Goal: Information Seeking & Learning: Learn about a topic

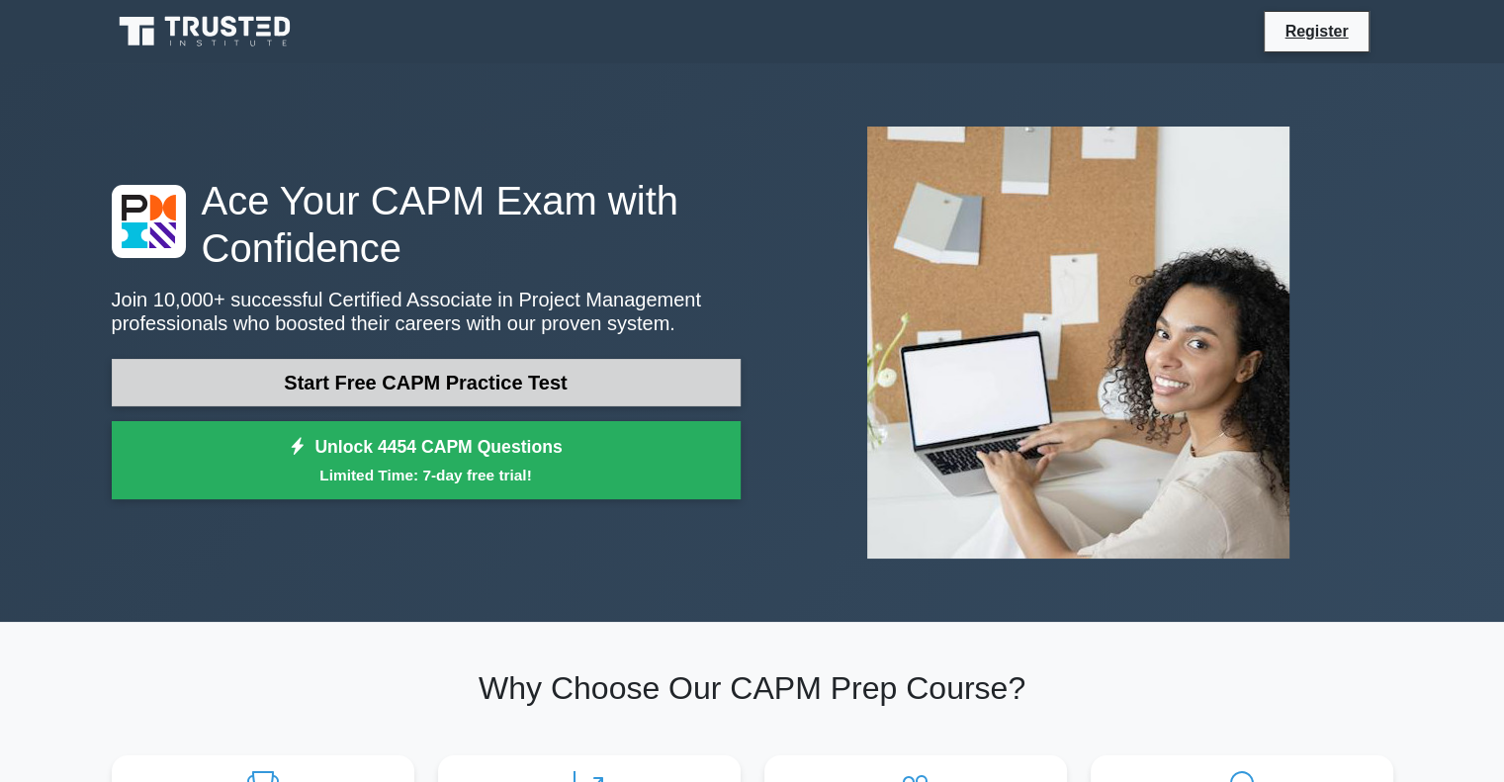
click at [437, 388] on link "Start Free CAPM Practice Test" at bounding box center [426, 382] width 629 height 47
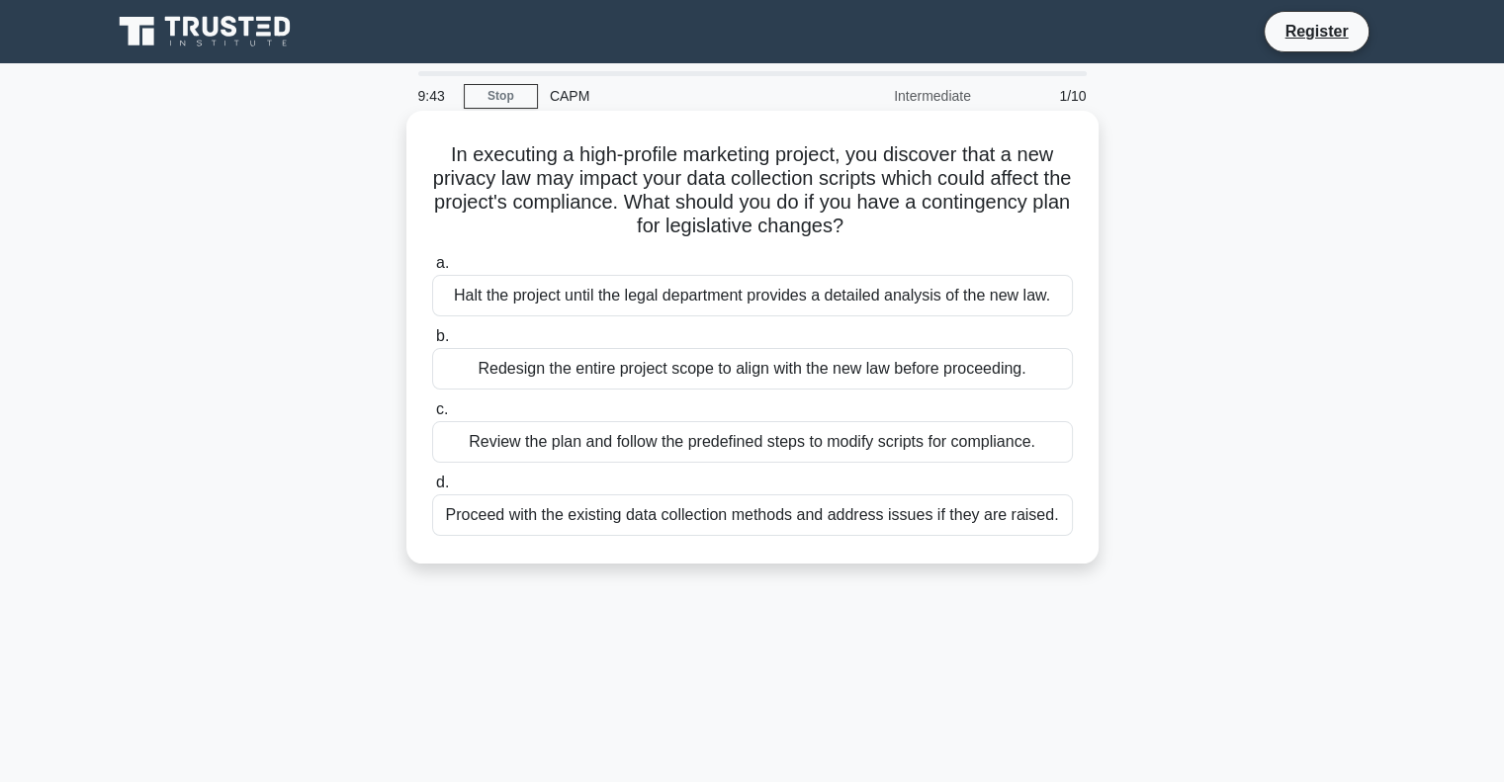
click at [884, 295] on div "Halt the project until the legal department provides a detailed analysis of the…" at bounding box center [752, 296] width 641 height 42
click at [432, 270] on input "a. Halt the project until the legal department provides a detailed analysis of …" at bounding box center [432, 263] width 0 height 13
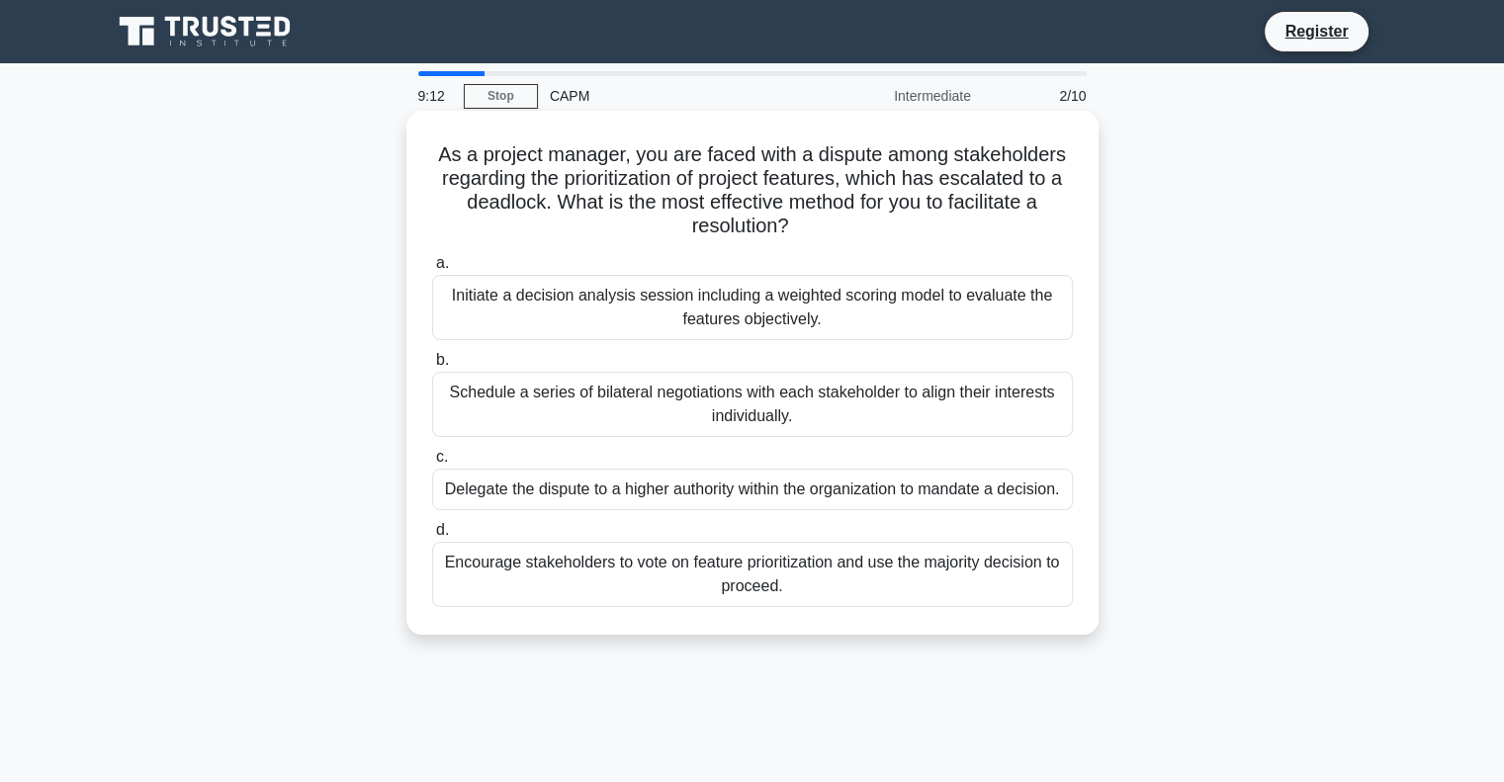
click at [918, 391] on div "Schedule a series of bilateral negotiations with each stakeholder to align thei…" at bounding box center [752, 404] width 641 height 65
click at [432, 367] on input "b. Schedule a series of bilateral negotiations with each stakeholder to align t…" at bounding box center [432, 360] width 0 height 13
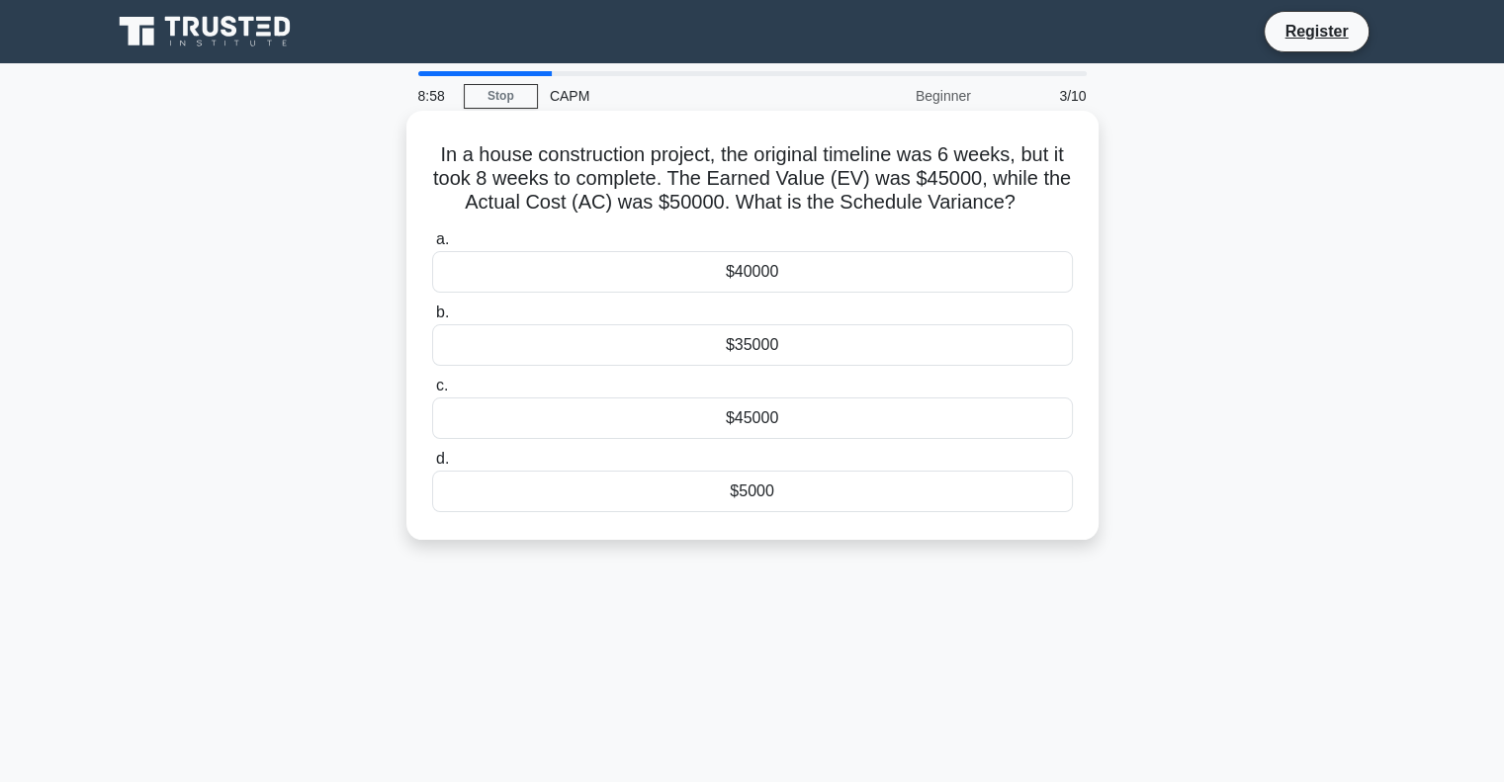
click at [862, 500] on div "$5000" at bounding box center [752, 492] width 641 height 42
click at [432, 466] on input "d. $5000" at bounding box center [432, 459] width 0 height 13
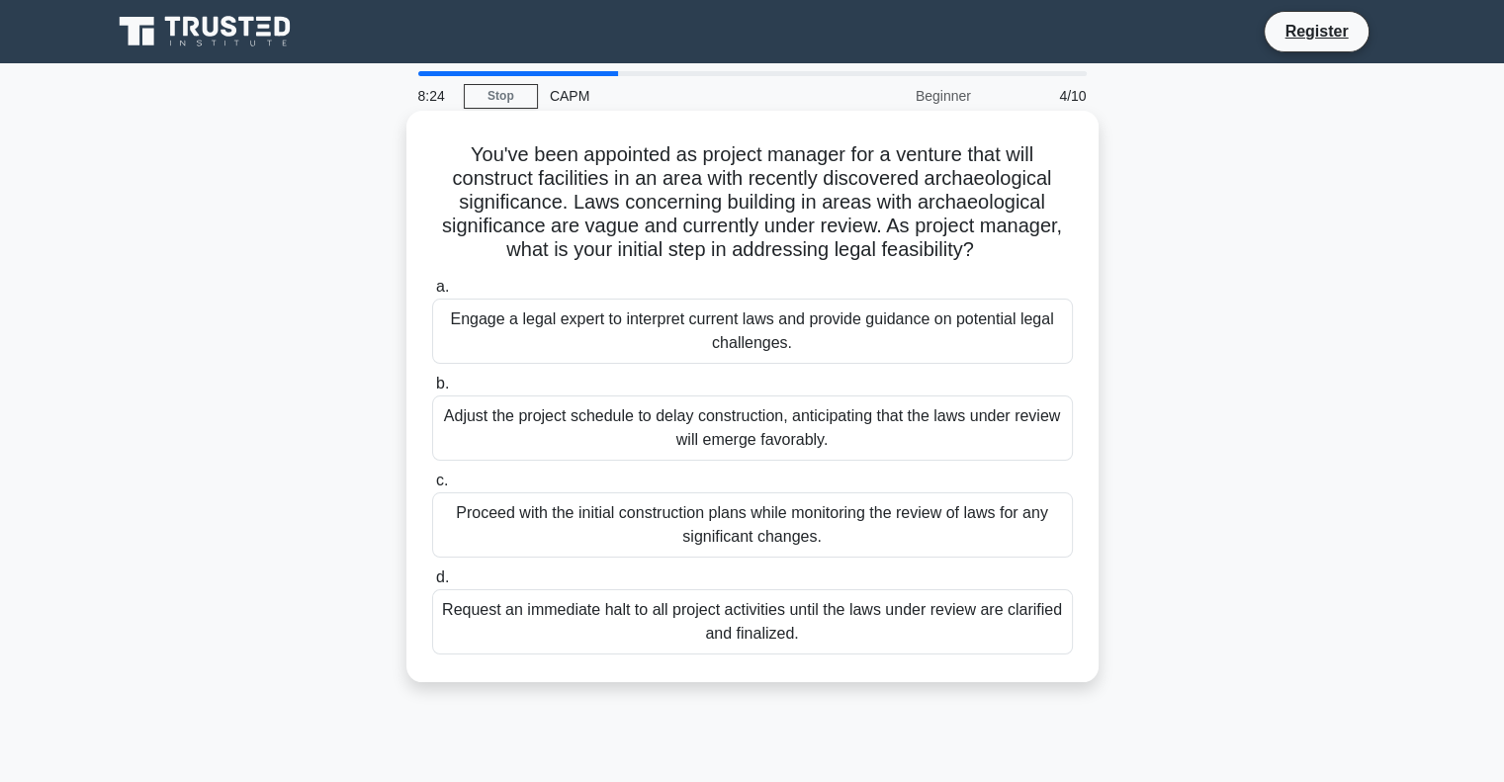
click at [929, 624] on div "Request an immediate halt to all project activities until the laws under review…" at bounding box center [752, 621] width 641 height 65
click at [432, 584] on input "d. Request an immediate halt to all project activities until the laws under rev…" at bounding box center [432, 578] width 0 height 13
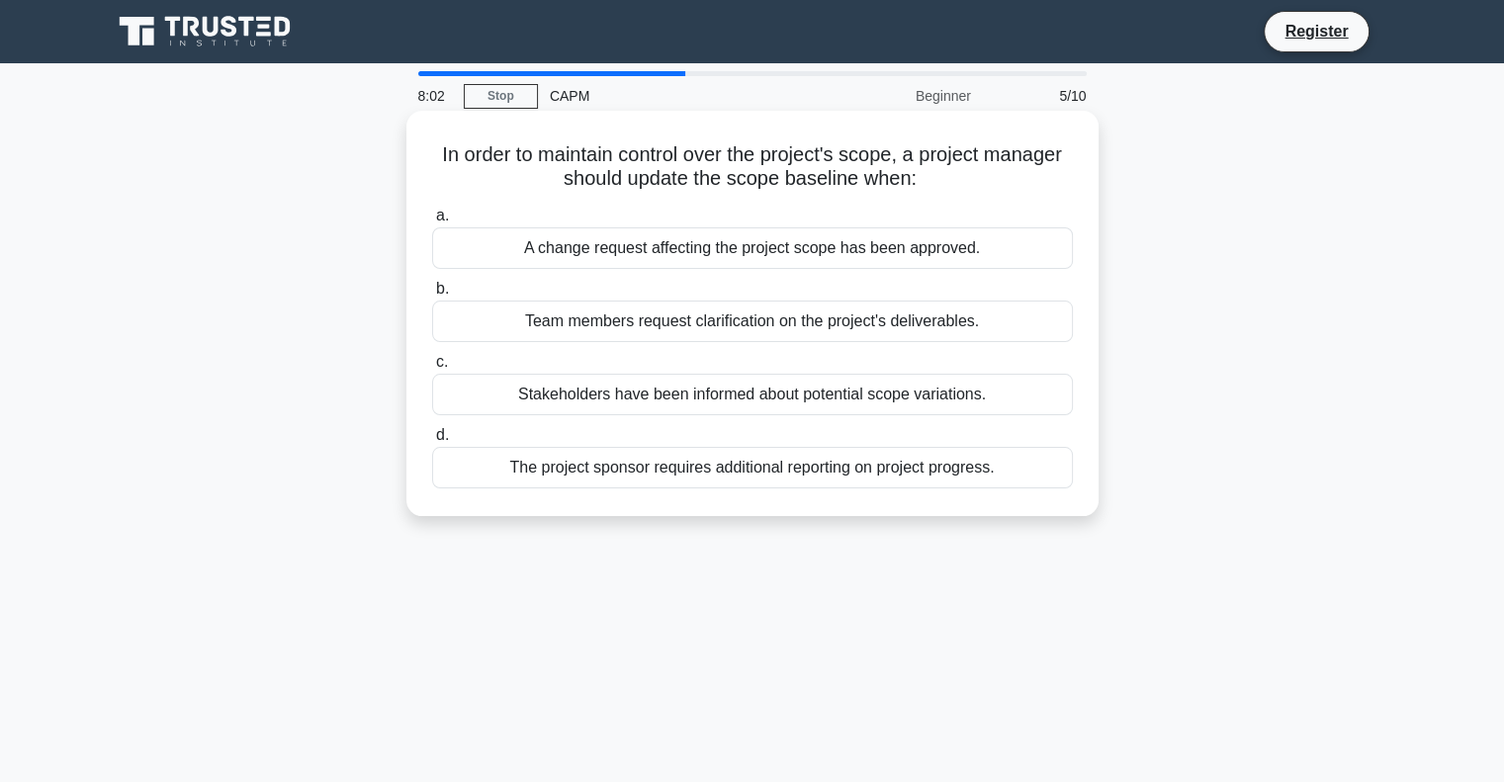
click at [690, 258] on div "A change request affecting the project scope has been approved." at bounding box center [752, 248] width 641 height 42
click at [432, 222] on input "a. A change request affecting the project scope has been approved." at bounding box center [432, 216] width 0 height 13
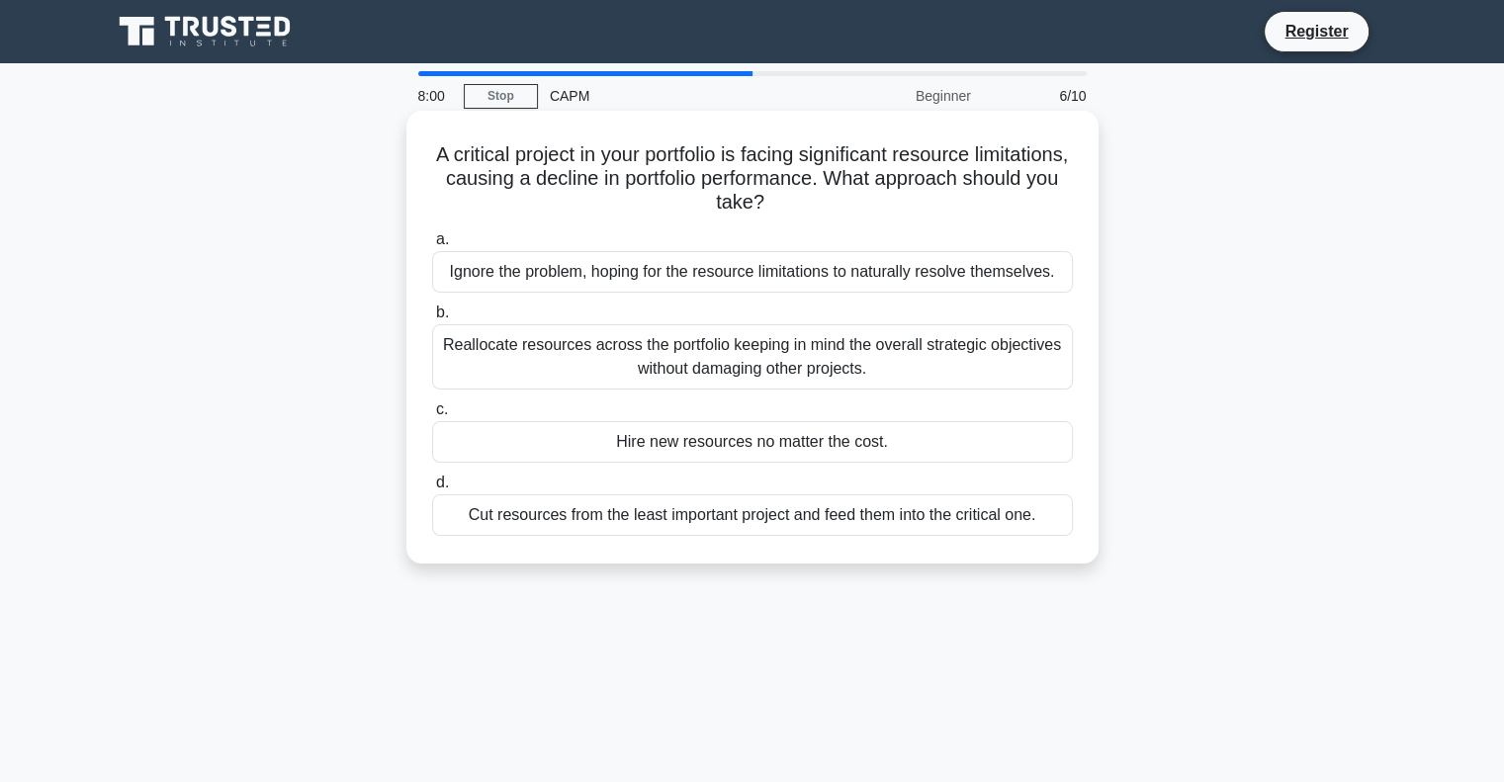
drag, startPoint x: 517, startPoint y: 94, endPoint x: 539, endPoint y: 126, distance: 38.4
click at [517, 94] on link "Stop" at bounding box center [501, 96] width 74 height 25
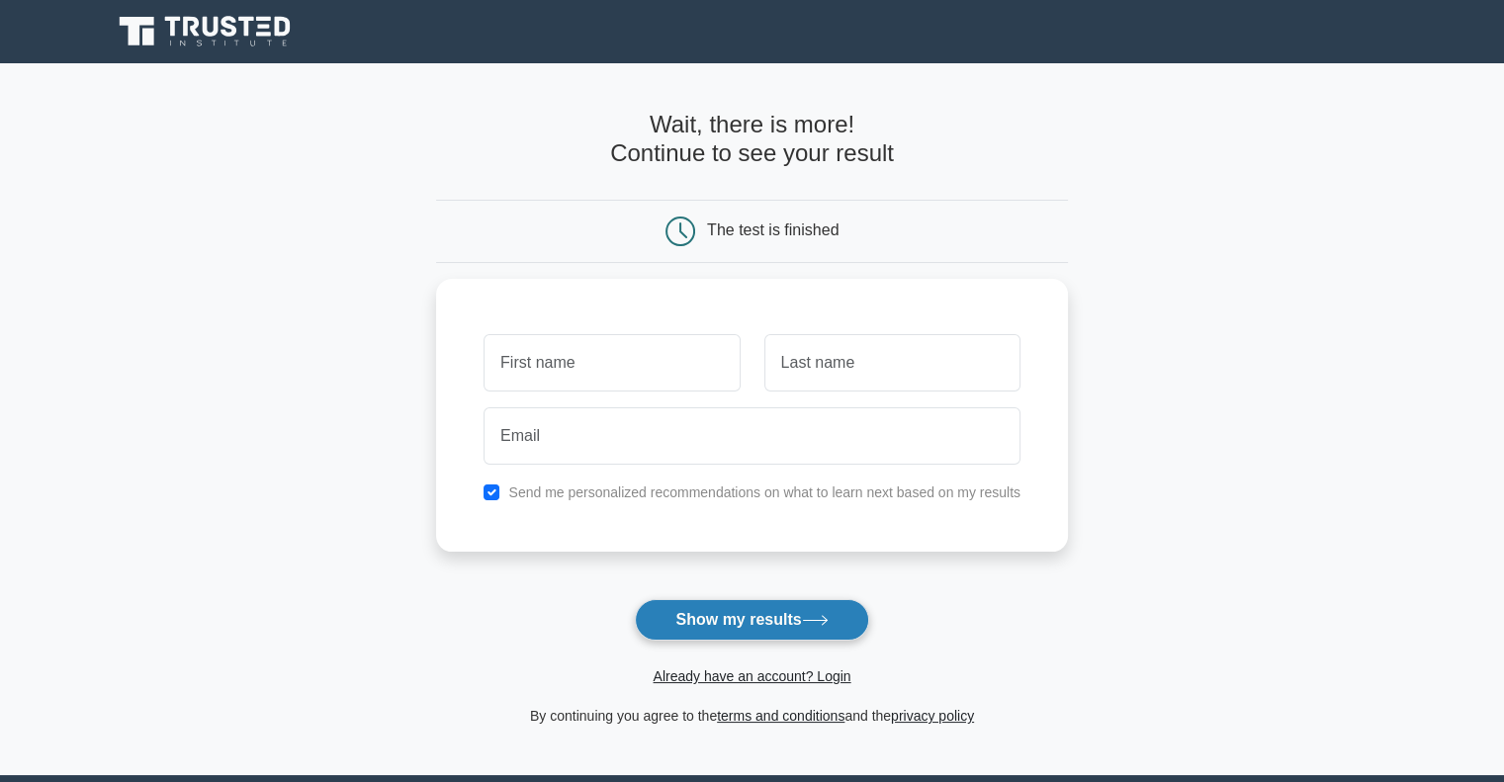
click at [730, 625] on button "Show my results" at bounding box center [751, 620] width 233 height 42
